Goal: Complete application form: Complete application form

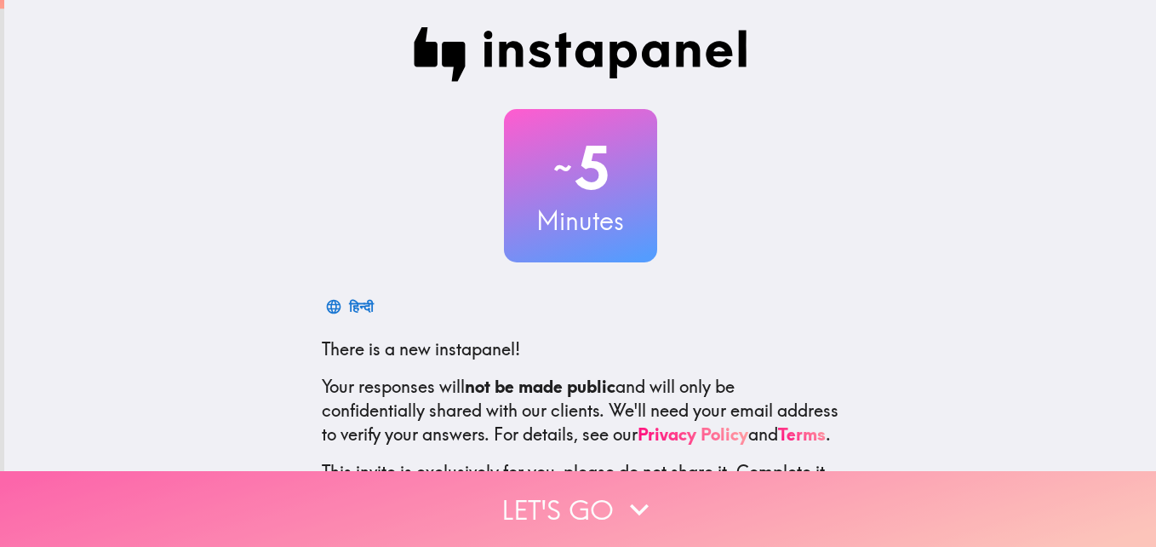
click at [557, 497] on button "Let's go" at bounding box center [578, 509] width 1156 height 76
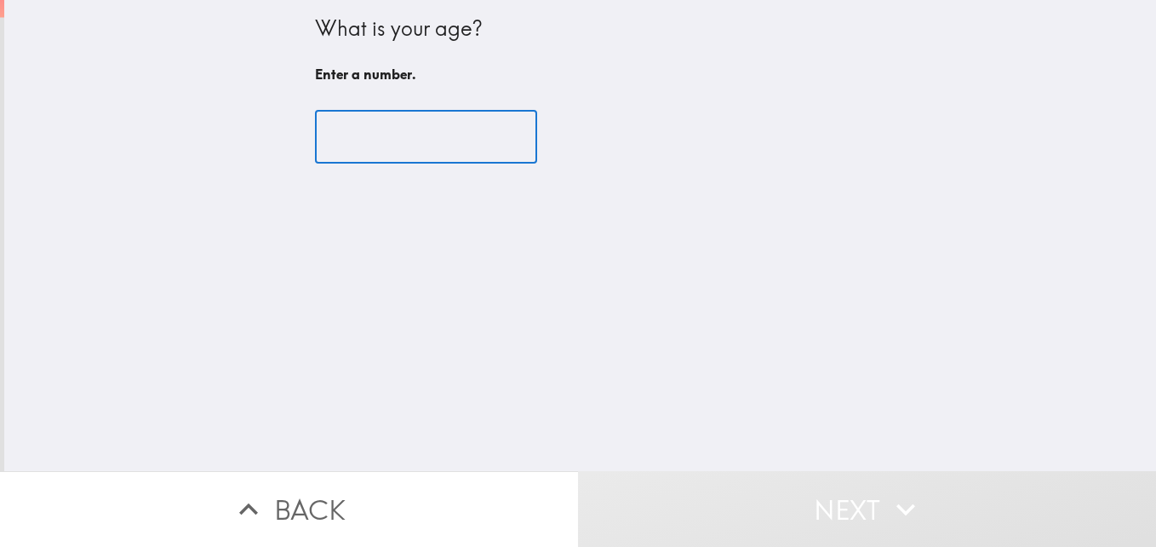
click at [405, 157] on input "number" at bounding box center [426, 137] width 222 height 53
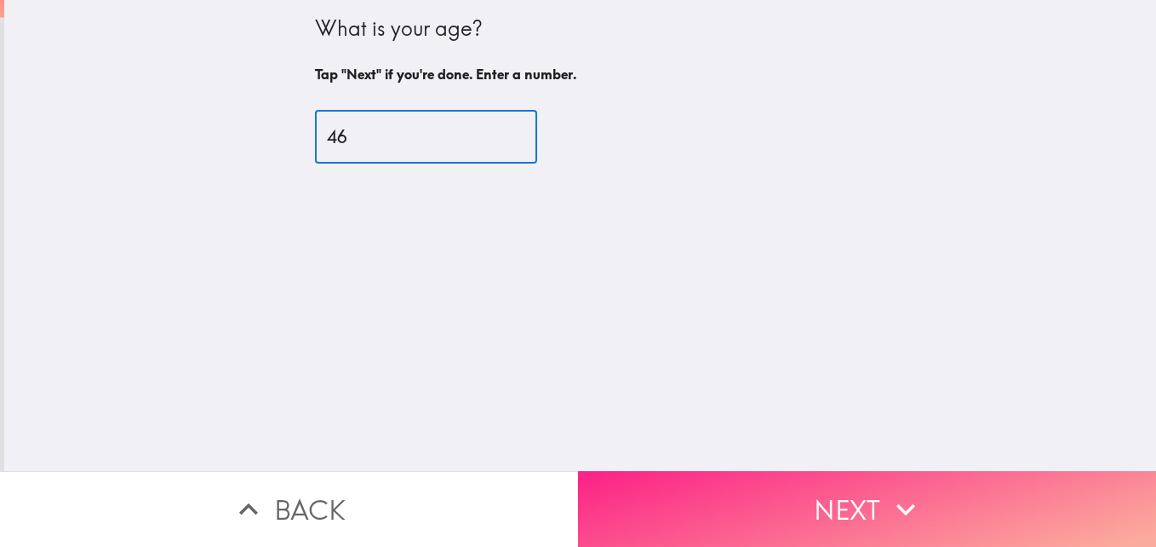
type input "46"
click at [835, 472] on button "Next" at bounding box center [867, 509] width 578 height 76
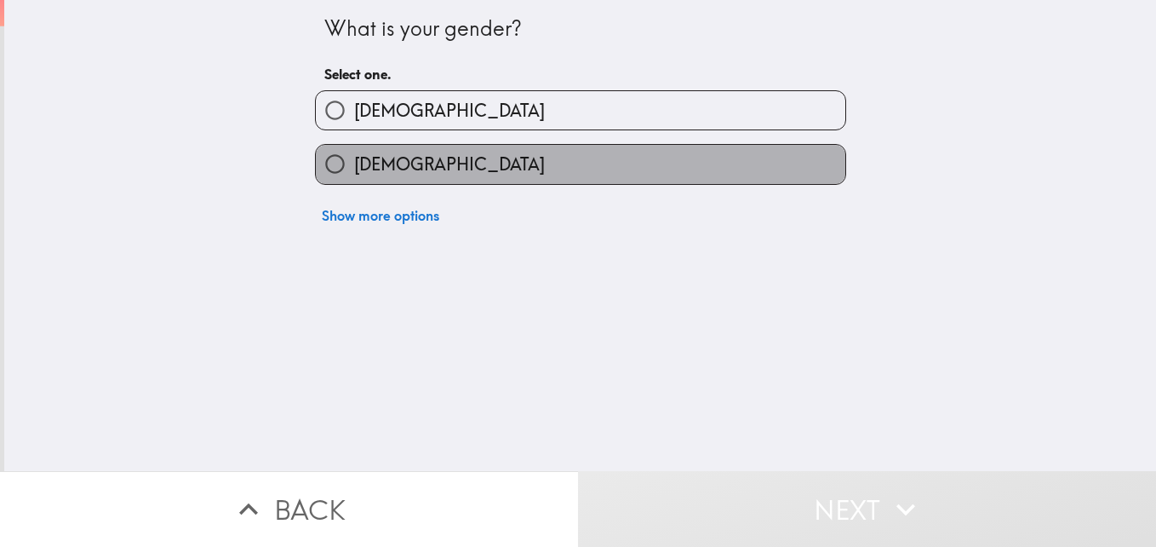
click at [647, 172] on label "[DEMOGRAPHIC_DATA]" at bounding box center [581, 164] width 530 height 38
click at [354, 172] on input "[DEMOGRAPHIC_DATA]" at bounding box center [335, 164] width 38 height 38
radio input "true"
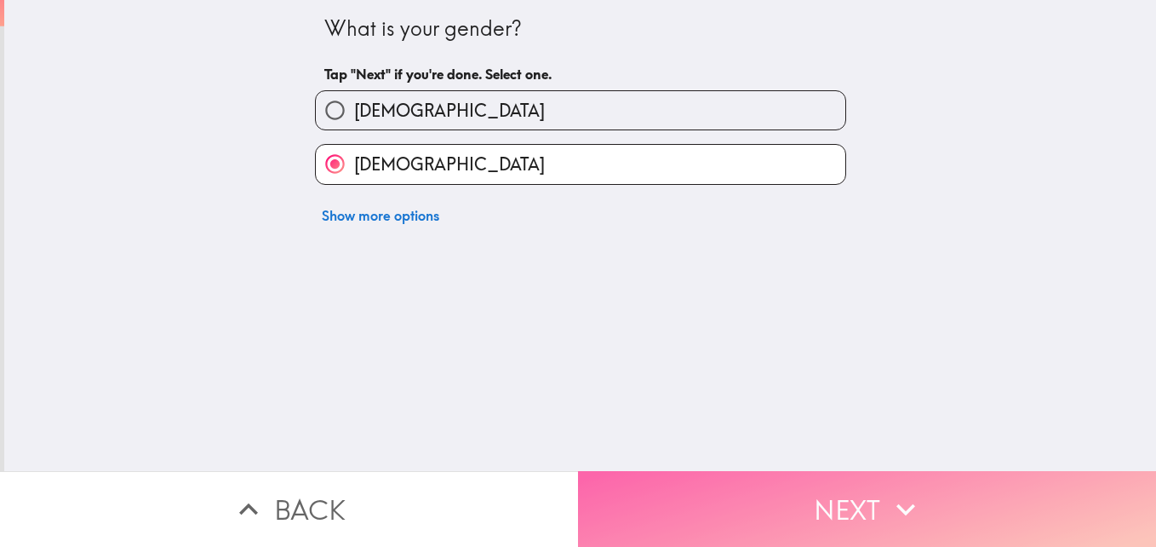
click at [839, 494] on button "Next" at bounding box center [867, 509] width 578 height 76
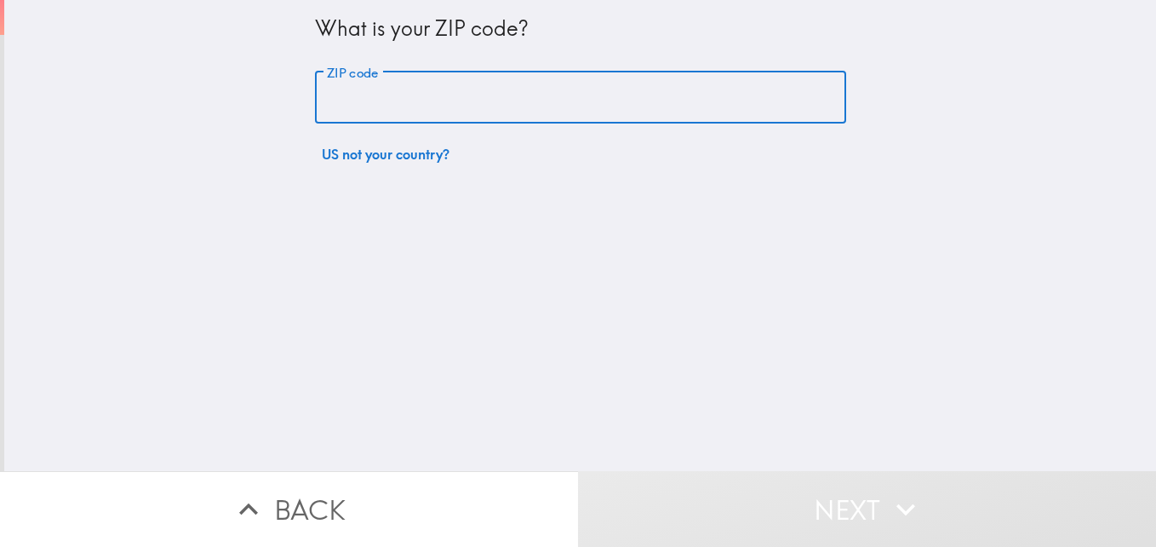
click at [463, 112] on input "ZIP code" at bounding box center [580, 98] width 531 height 53
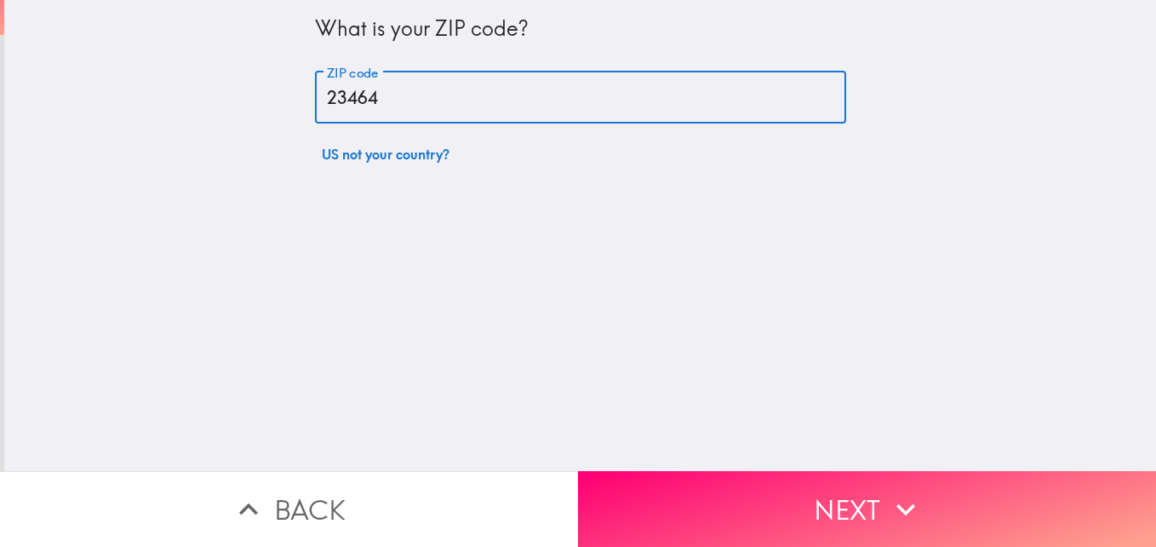
type input "23464"
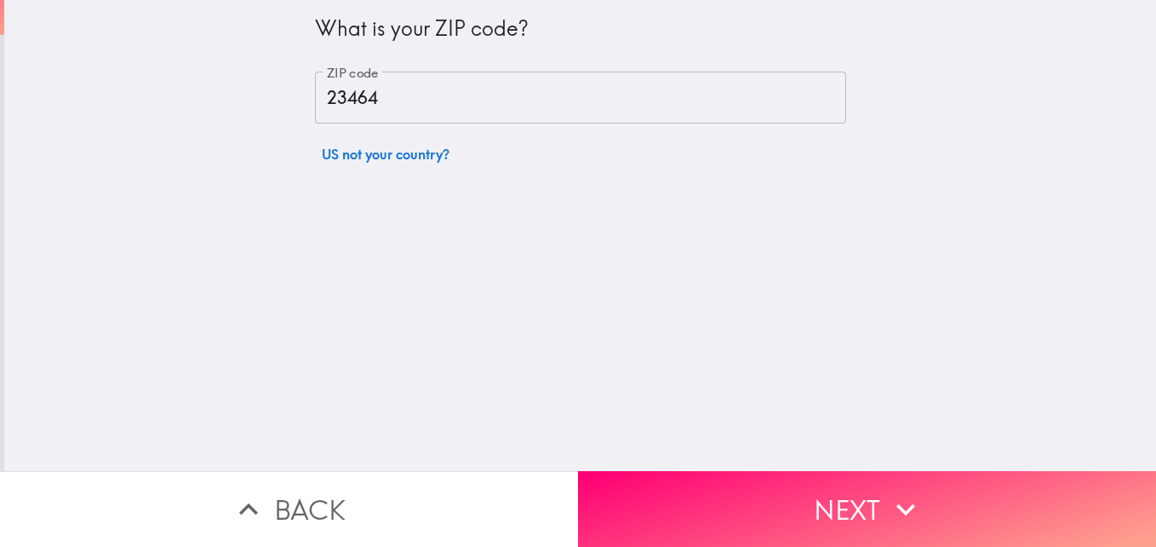
click at [767, 248] on div "What is your ZIP code? ZIP code 23464 ZIP code US not your country?" at bounding box center [580, 235] width 1152 height 471
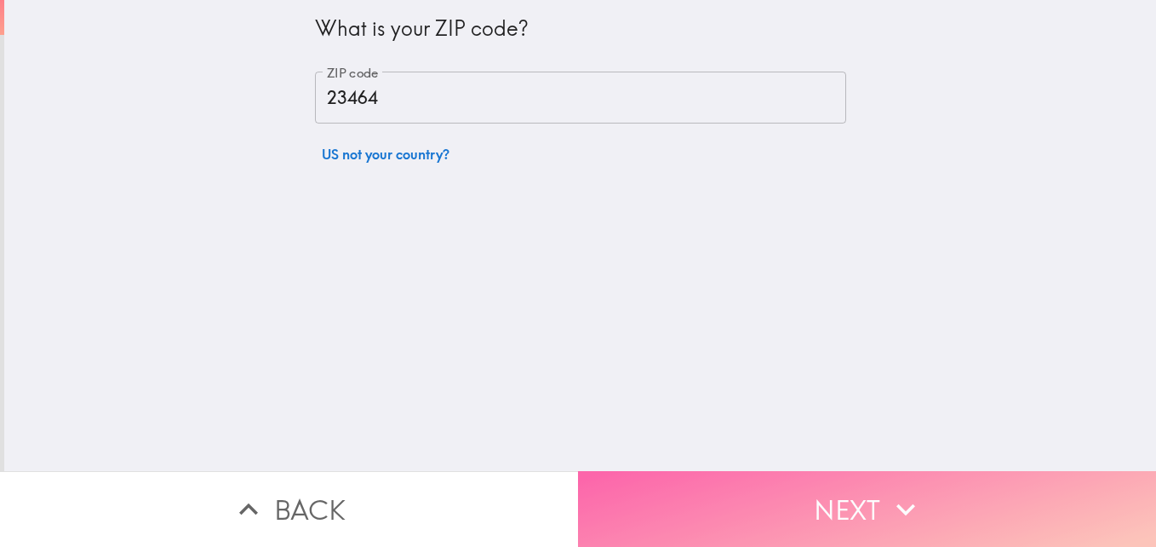
click at [839, 498] on button "Next" at bounding box center [867, 509] width 578 height 76
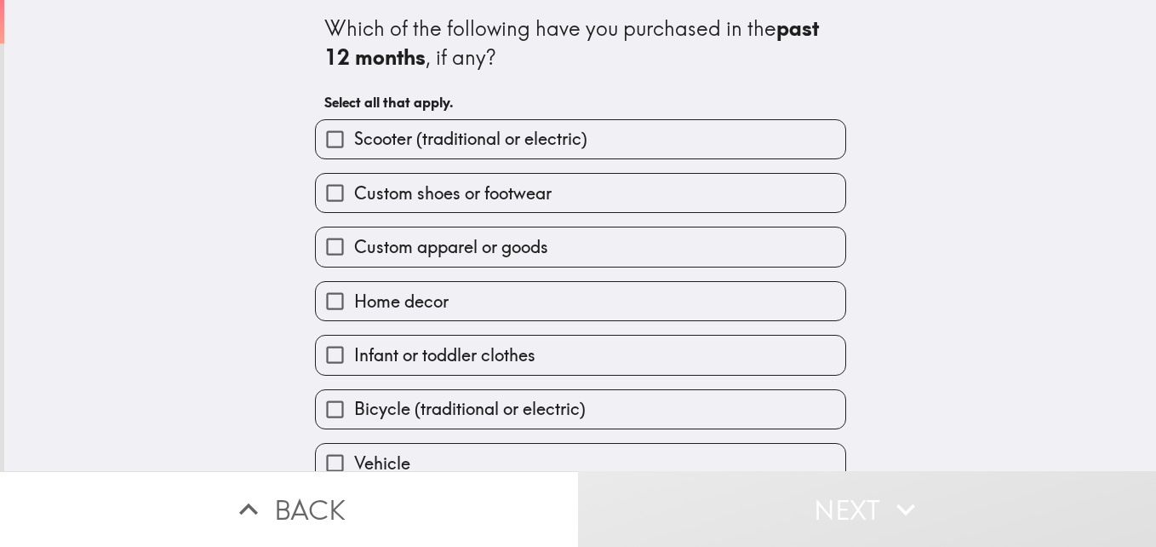
click at [758, 290] on label "Home decor" at bounding box center [581, 301] width 530 height 38
click at [354, 290] on input "Home decor" at bounding box center [335, 301] width 38 height 38
checkbox input "true"
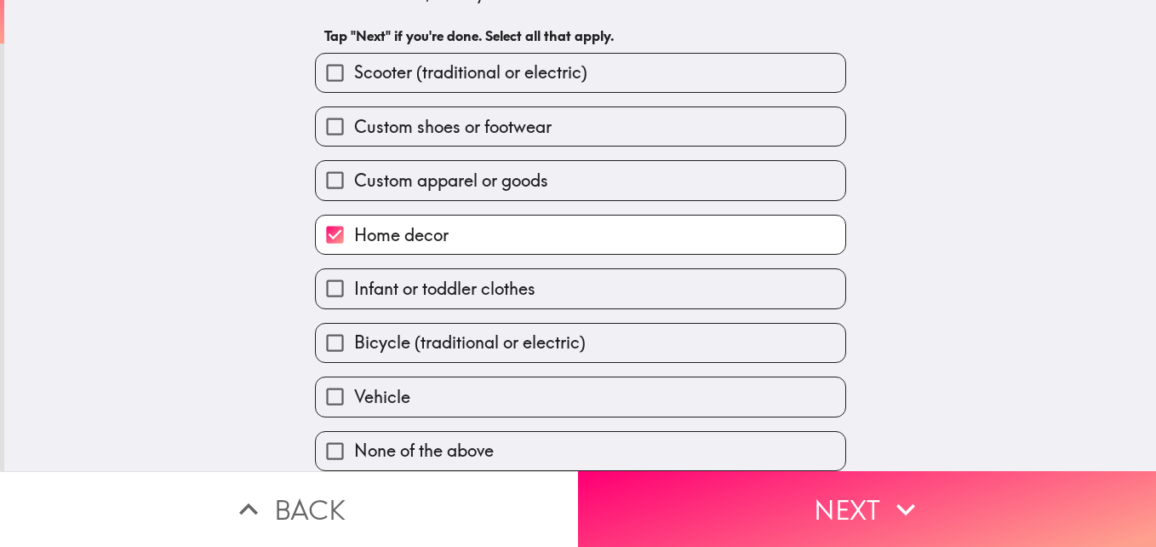
scroll to position [79, 0]
